Goal: Find specific page/section

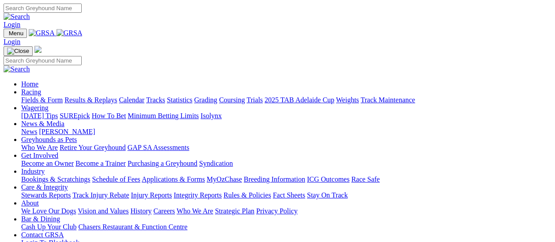
click at [44, 96] on link "Fields & Form" at bounding box center [42, 100] width 42 height 8
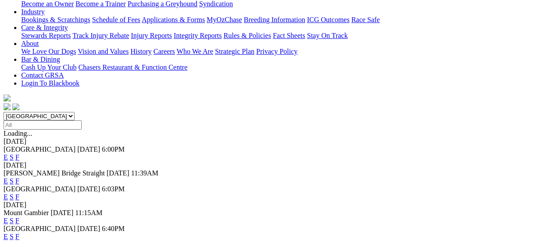
scroll to position [177, 0]
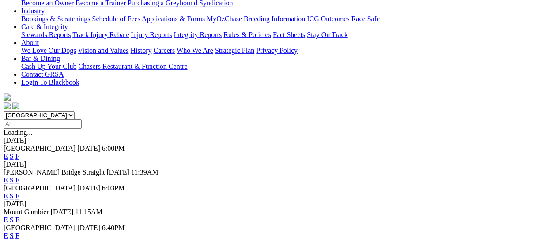
click at [19, 232] on link "F" at bounding box center [17, 236] width 4 height 8
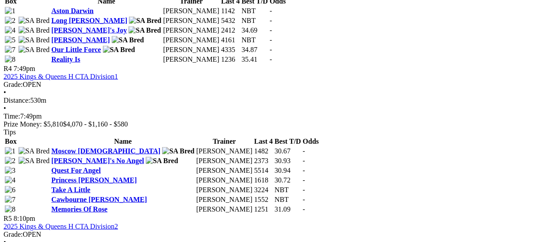
scroll to position [883, 0]
